Goal: Task Accomplishment & Management: Use online tool/utility

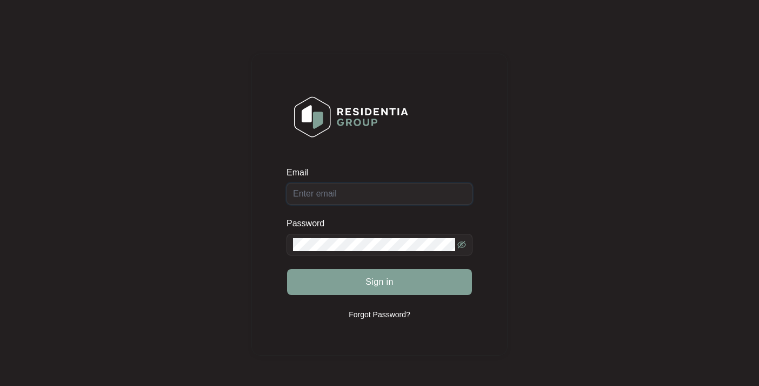
type input "benelexses@gmail.com"
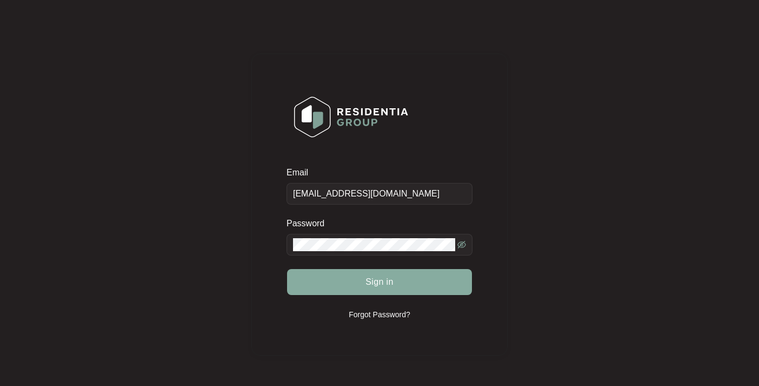
click at [379, 280] on span "Sign in" at bounding box center [380, 281] width 28 height 13
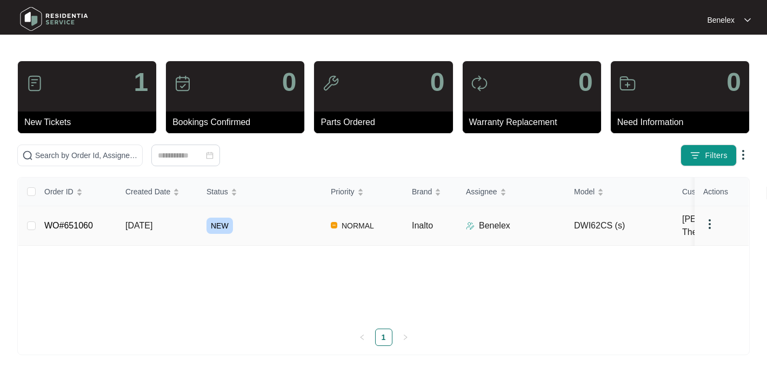
click at [89, 221] on link "WO#651060" at bounding box center [68, 225] width 49 height 9
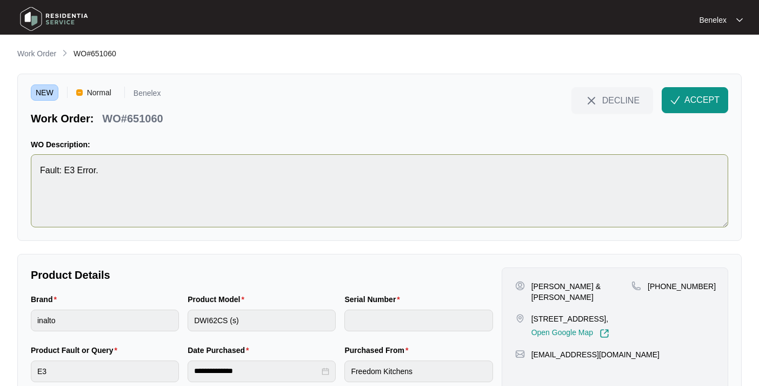
scroll to position [39, 0]
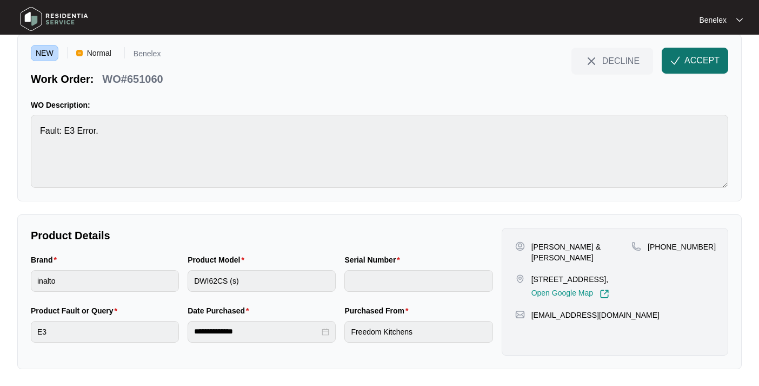
click at [704, 59] on span "ACCEPT" at bounding box center [702, 60] width 35 height 13
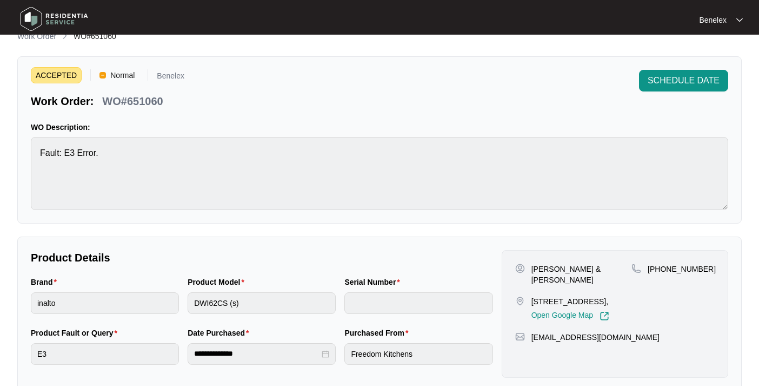
scroll to position [62, 0]
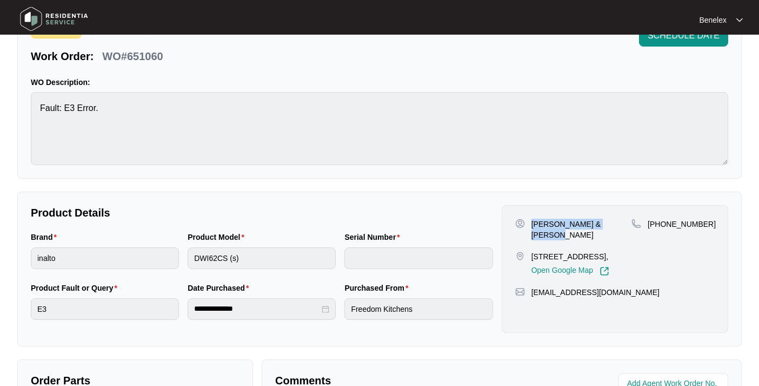
drag, startPoint x: 532, startPoint y: 222, endPoint x: 618, endPoint y: 226, distance: 86.1
click at [618, 226] on div "Nathan & Therese Wilson" at bounding box center [573, 230] width 116 height 22
copy p "Nathan & Therese Wilson"
drag, startPoint x: 662, startPoint y: 222, endPoint x: 697, endPoint y: 224, distance: 35.2
click at [699, 225] on div "+61423642778" at bounding box center [673, 224] width 83 height 11
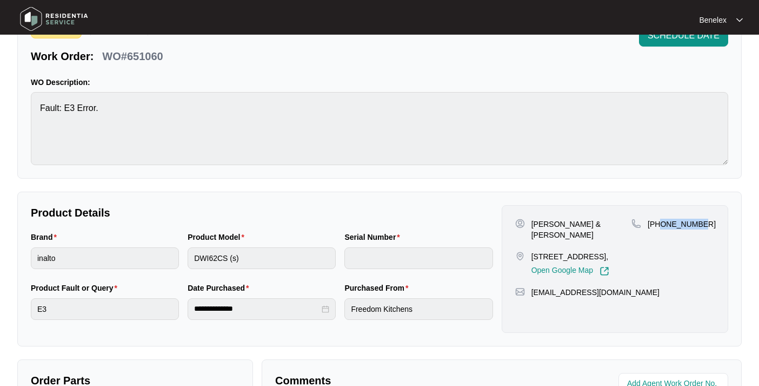
copy p "423642778"
drag, startPoint x: 532, startPoint y: 244, endPoint x: 608, endPoint y: 252, distance: 76.6
click at [608, 252] on p "58 Careel Head Road Avalon NSW 2107," at bounding box center [571, 256] width 78 height 11
copy p "58 Careel Head Road Avalon NSW 2107,"
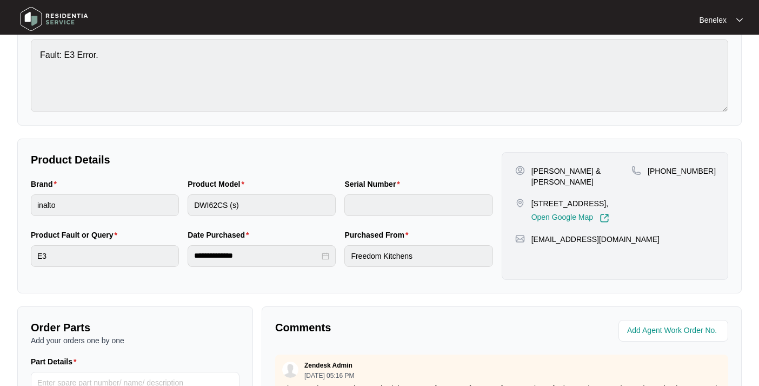
scroll to position [0, 0]
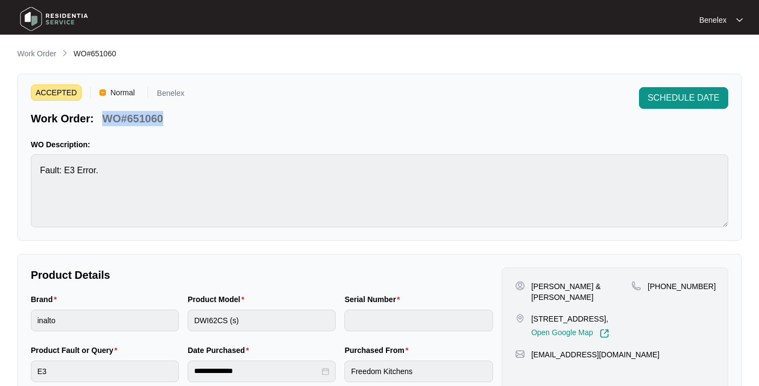
drag, startPoint x: 103, startPoint y: 116, endPoint x: 163, endPoint y: 118, distance: 59.5
click at [163, 118] on p "WO#651060" at bounding box center [132, 118] width 61 height 15
copy p "WO#651060"
